Goal: Information Seeking & Learning: Learn about a topic

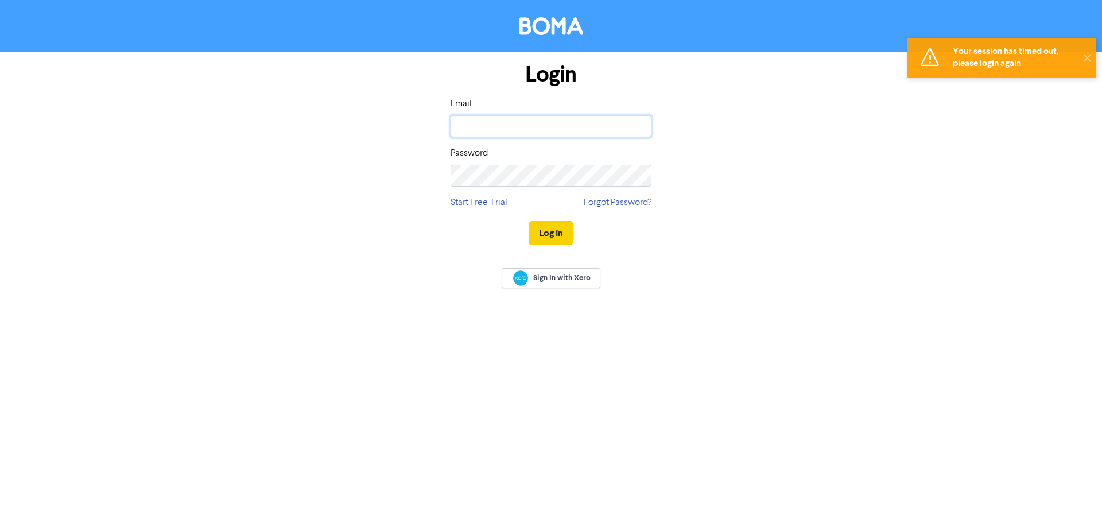
type input "[PERSON_NAME][EMAIL_ADDRESS][DOMAIN_NAME]"
click at [561, 232] on button "Log In" at bounding box center [551, 233] width 44 height 24
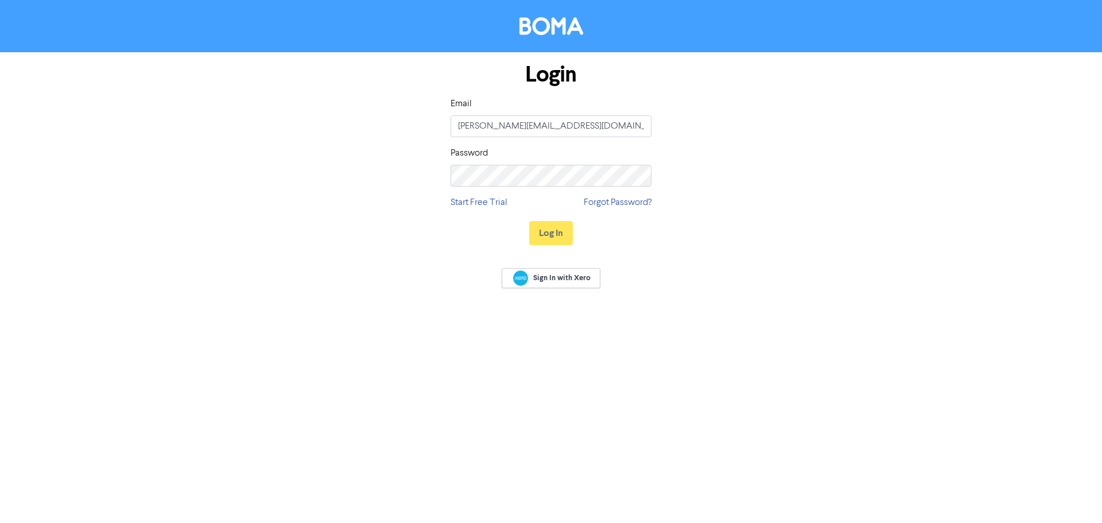
click at [694, 219] on div "Login Email [PERSON_NAME][EMAIL_ADDRESS][DOMAIN_NAME] Password Start Free Trial…" at bounding box center [551, 154] width 654 height 204
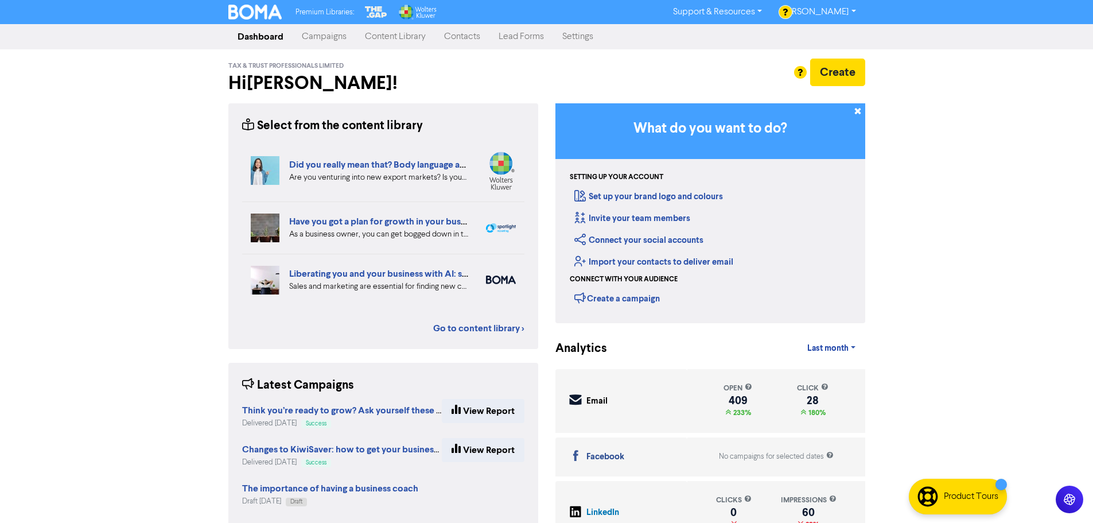
click at [322, 37] on link "Campaigns" at bounding box center [324, 36] width 63 height 23
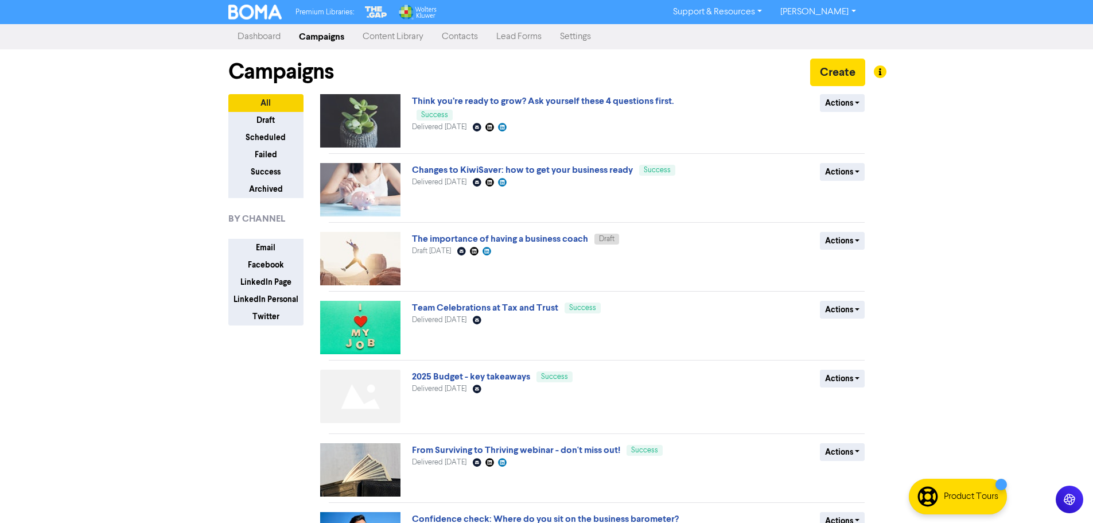
click at [390, 36] on link "Content Library" at bounding box center [392, 36] width 79 height 23
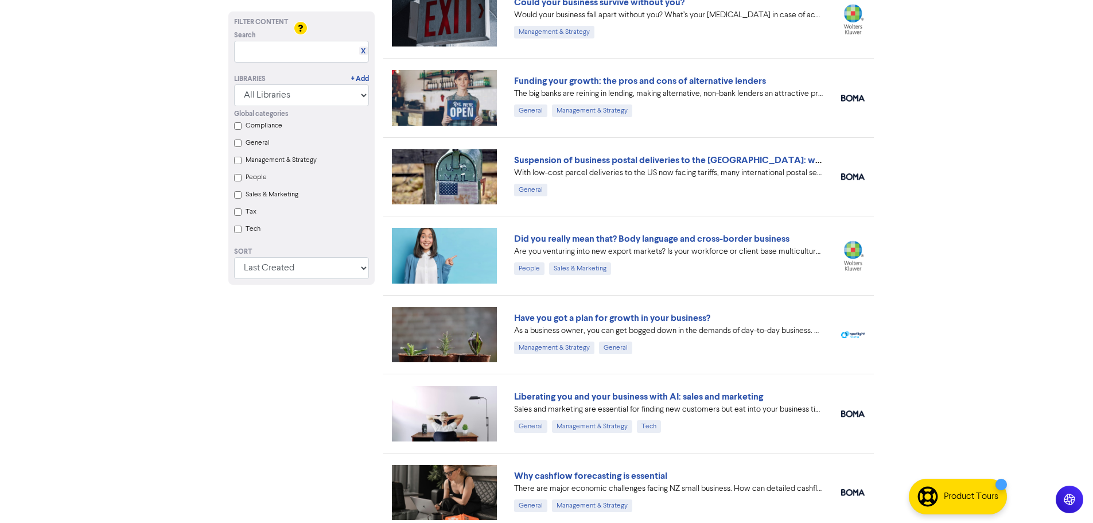
scroll to position [115, 0]
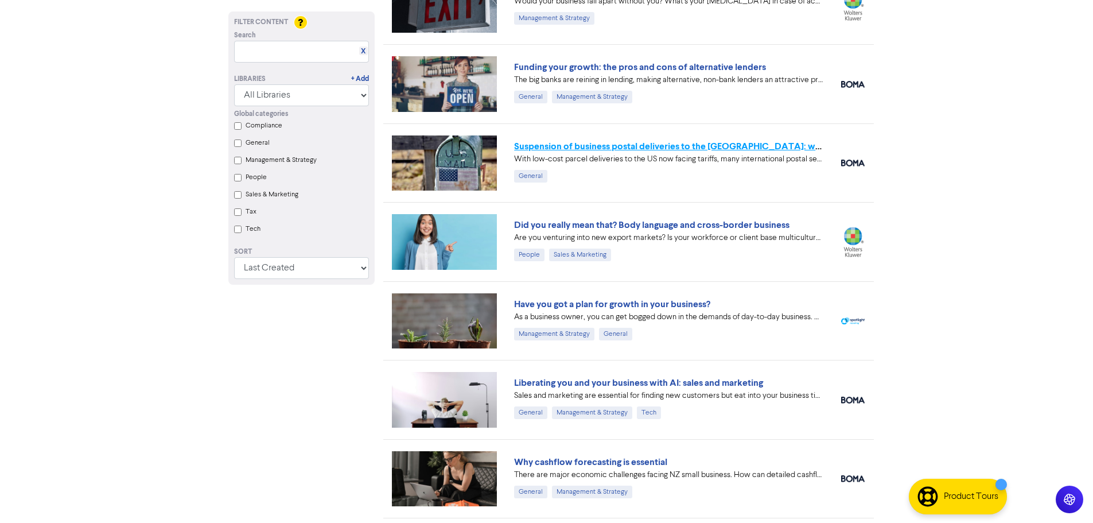
click at [783, 145] on link "Suspension of business postal deliveries to the US: what options do you have?" at bounding box center [716, 146] width 404 height 11
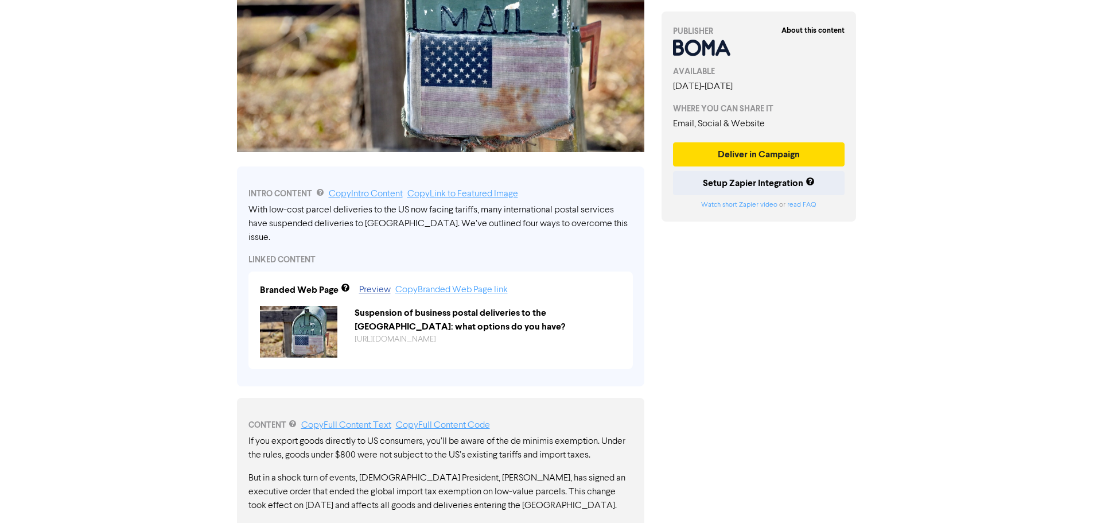
scroll to position [459, 0]
